Goal: Task Accomplishment & Management: Manage account settings

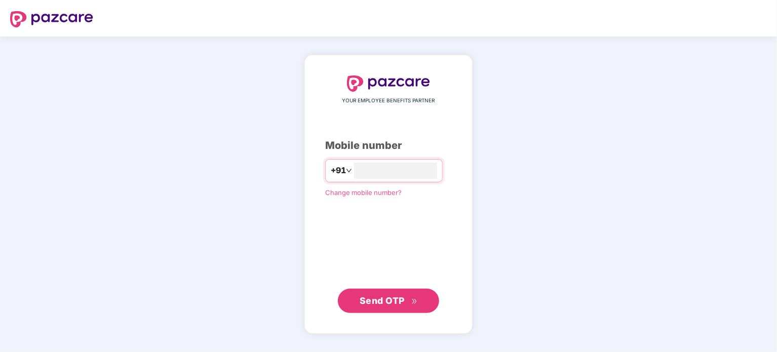
type input "**********"
click at [406, 308] on button "Send OTP" at bounding box center [388, 300] width 101 height 24
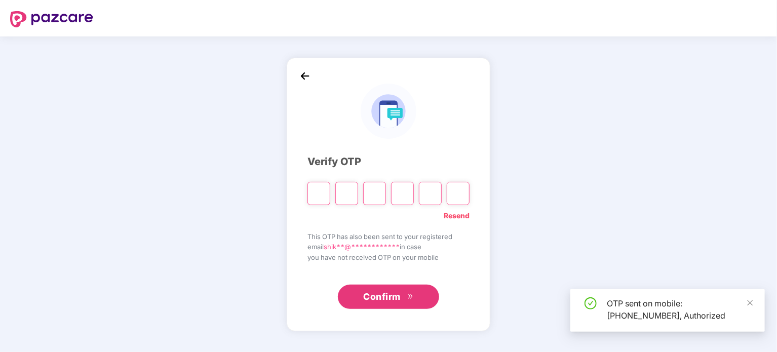
type input "*"
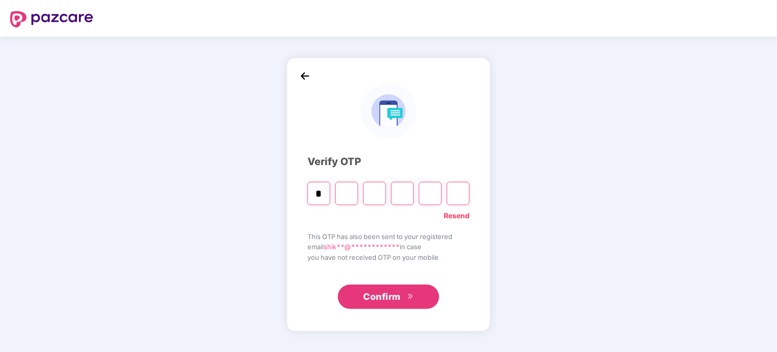
type input "*"
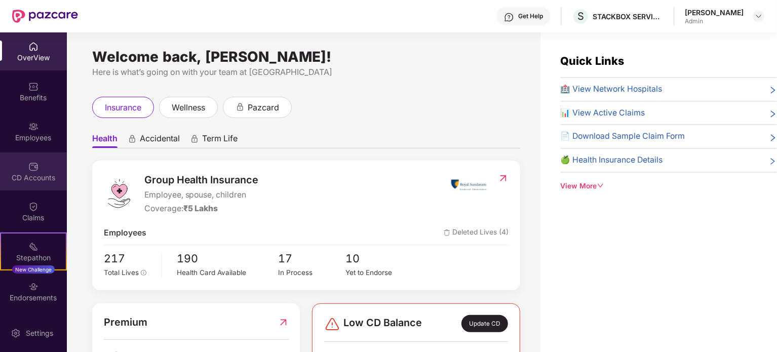
click at [28, 170] on img at bounding box center [33, 167] width 10 height 10
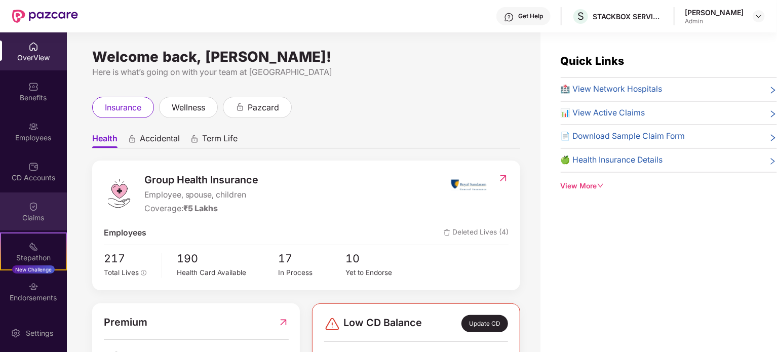
click at [36, 226] on div "Claims" at bounding box center [33, 211] width 67 height 38
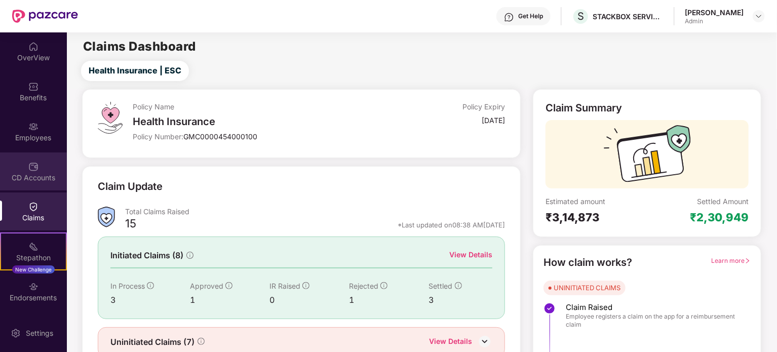
click at [39, 176] on div "CD Accounts" at bounding box center [33, 178] width 67 height 10
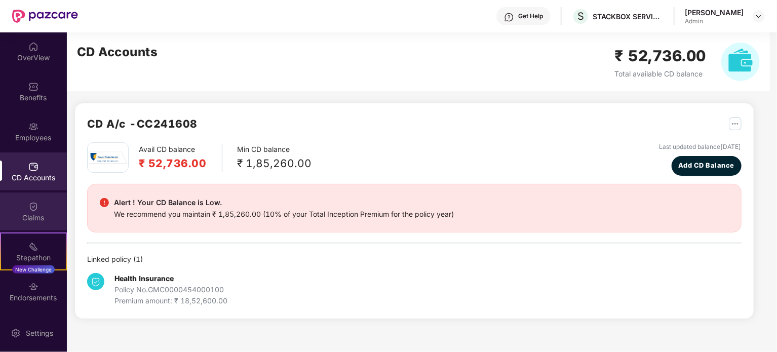
click at [36, 205] on img at bounding box center [33, 207] width 10 height 10
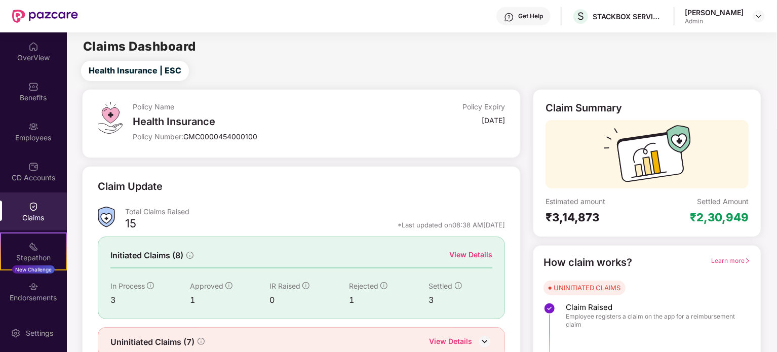
scroll to position [44, 0]
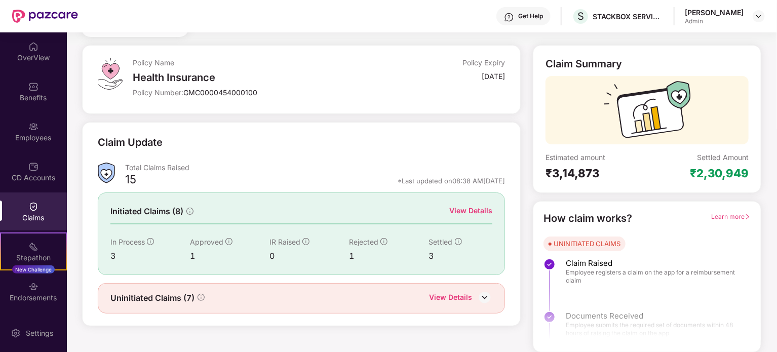
click at [476, 209] on div "View Details" at bounding box center [470, 210] width 43 height 11
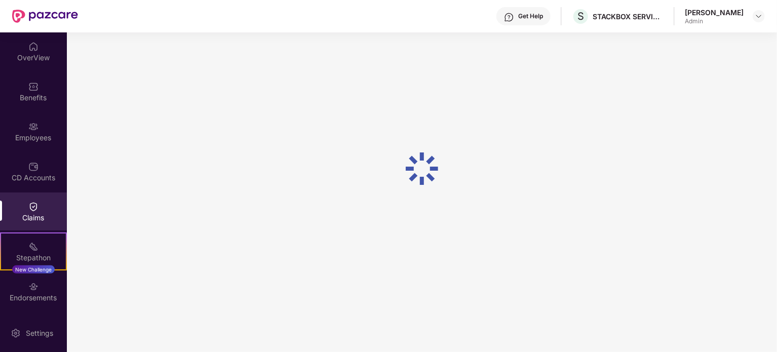
scroll to position [32, 0]
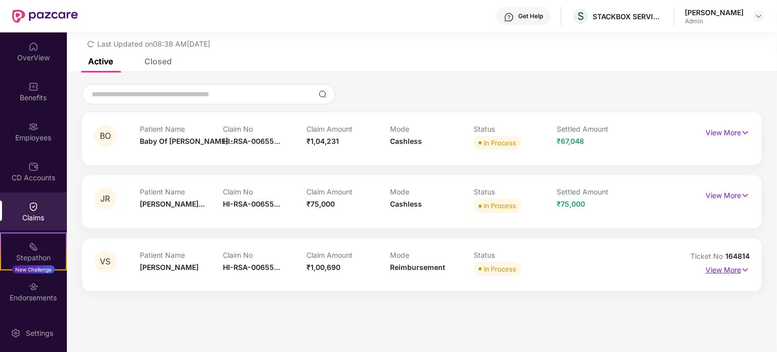
click at [745, 270] on img at bounding box center [745, 269] width 9 height 11
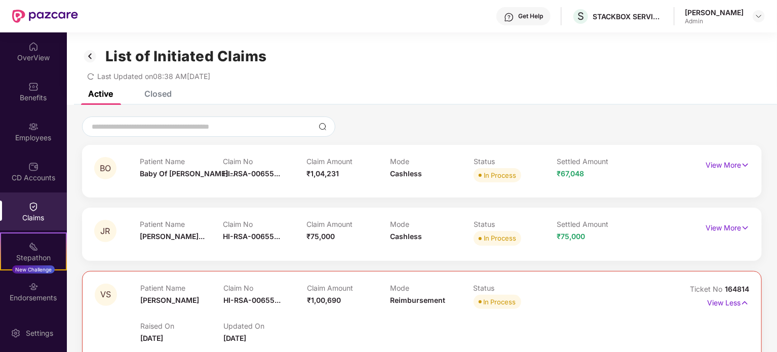
scroll to position [0, 0]
click at [163, 97] on div "Closed" at bounding box center [157, 94] width 27 height 10
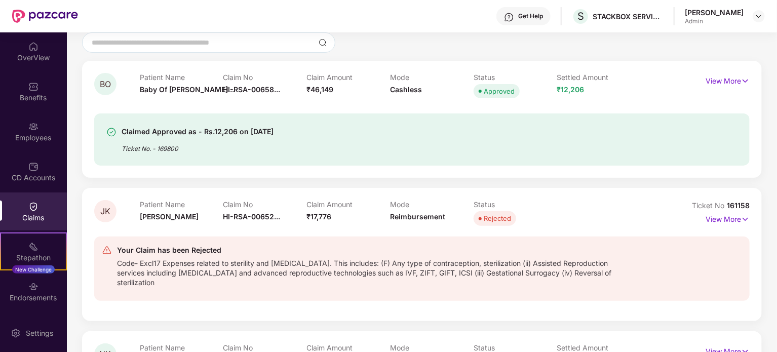
scroll to position [83, 0]
click at [744, 217] on img at bounding box center [745, 220] width 9 height 11
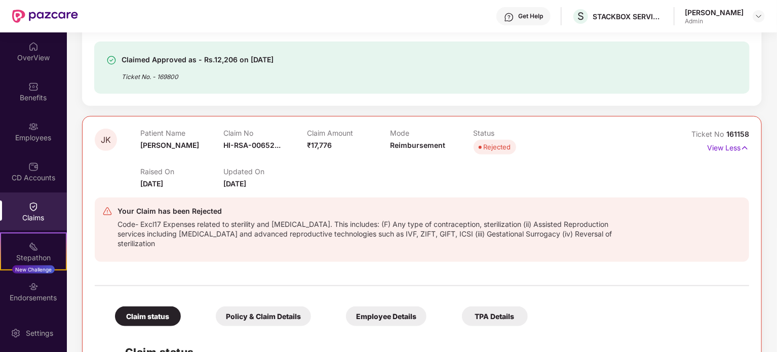
scroll to position [0, 0]
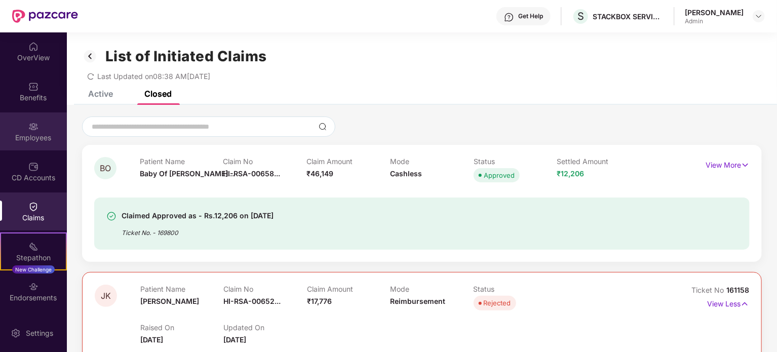
click at [36, 137] on div "Employees" at bounding box center [33, 138] width 67 height 10
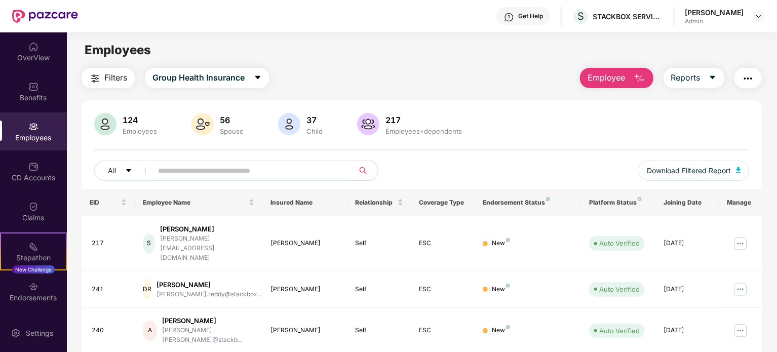
click at [189, 174] on input "text" at bounding box center [249, 170] width 182 height 15
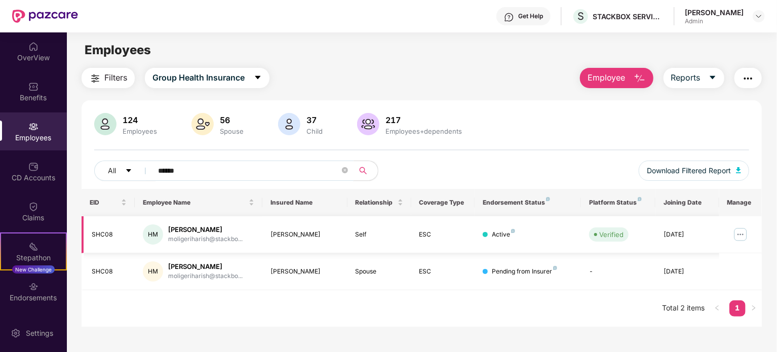
type input "******"
click at [208, 247] on td "HM Harish Moligeri moligeriharish@stackbo..." at bounding box center [199, 234] width 128 height 37
click at [212, 230] on div "Harish Moligeri" at bounding box center [205, 230] width 74 height 10
click at [737, 234] on img at bounding box center [740, 234] width 16 height 16
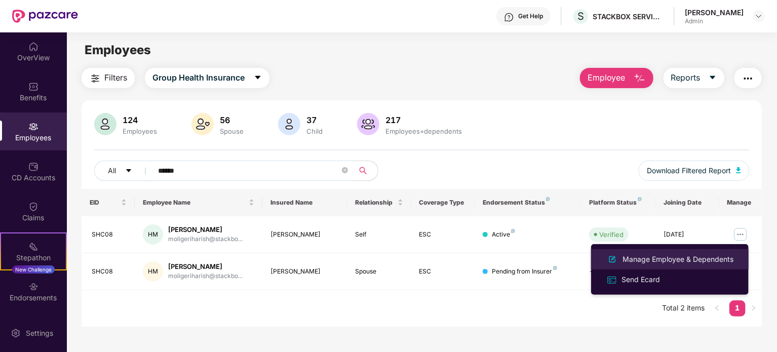
click at [644, 259] on div "Manage Employee & Dependents" at bounding box center [677, 259] width 115 height 11
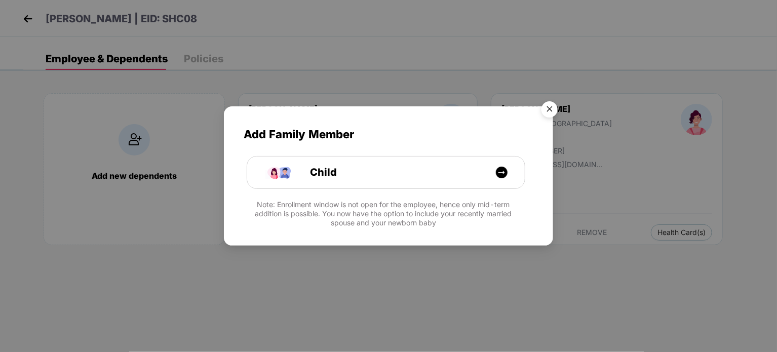
click at [548, 111] on img "Close" at bounding box center [549, 111] width 28 height 28
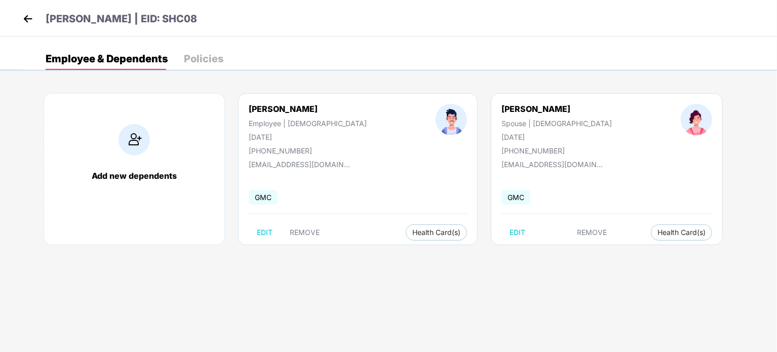
click at [28, 23] on img at bounding box center [27, 18] width 15 height 15
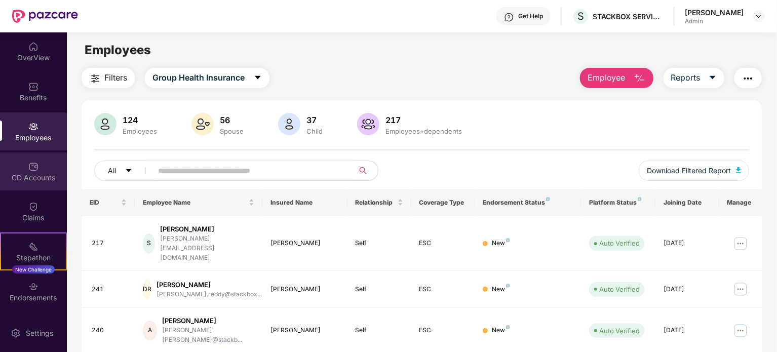
click at [36, 174] on div "CD Accounts" at bounding box center [33, 178] width 67 height 10
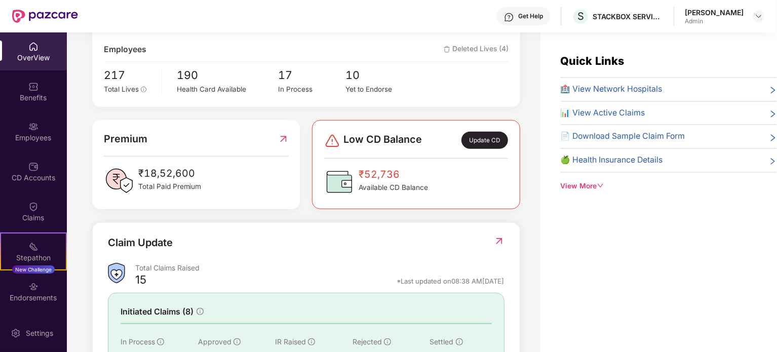
scroll to position [181, 0]
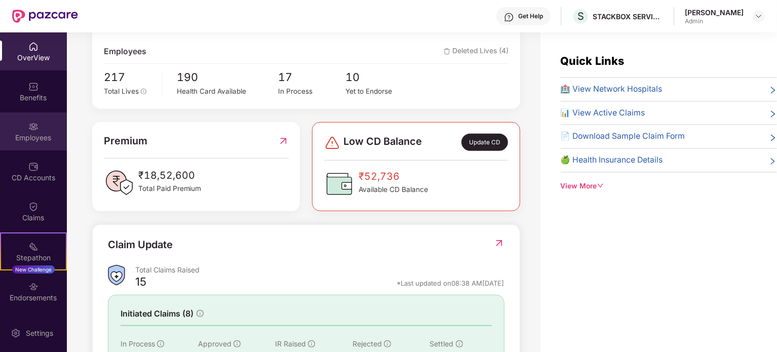
click at [32, 126] on img at bounding box center [33, 127] width 10 height 10
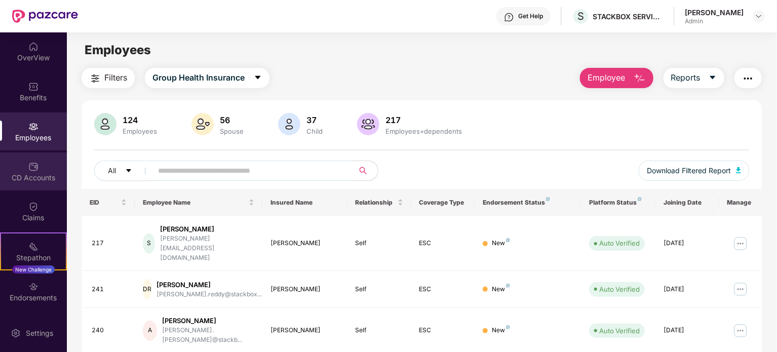
click at [28, 184] on div "CD Accounts" at bounding box center [33, 171] width 67 height 38
